Goal: Navigation & Orientation: Go to known website

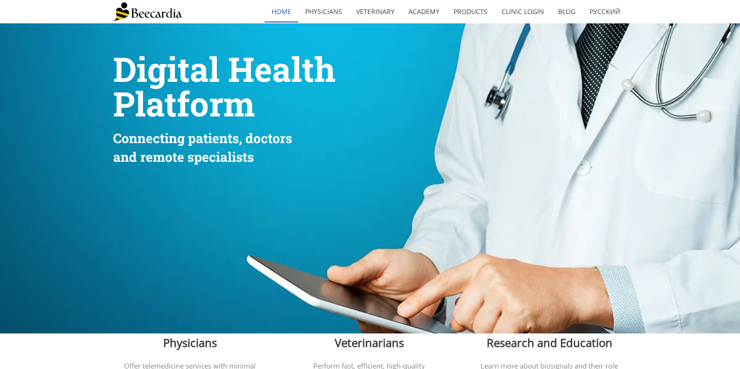
click at [274, 14] on link "home" at bounding box center [282, 11] width 34 height 21
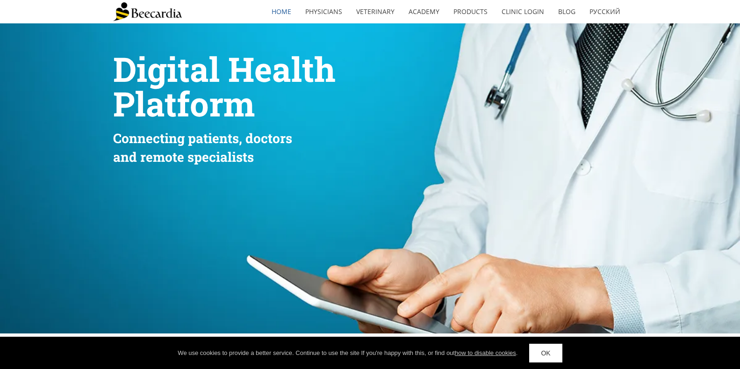
click at [168, 14] on img at bounding box center [147, 11] width 69 height 19
